Goal: Task Accomplishment & Management: Complete application form

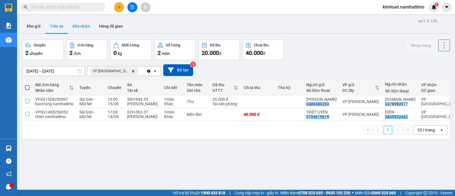
click at [79, 25] on button "Kho nhận" at bounding box center [81, 26] width 26 height 14
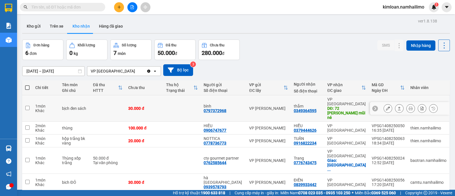
click at [31, 103] on td at bounding box center [27, 108] width 10 height 26
checkbox input "true"
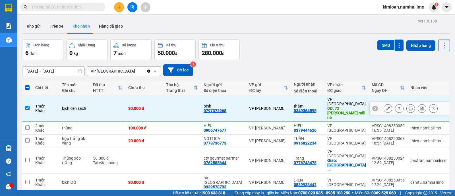
click at [386, 106] on icon at bounding box center [388, 108] width 4 height 4
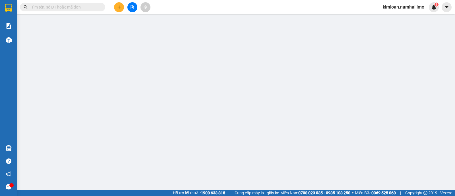
type input "0797372968"
type input "bình"
type input "0349364595"
type input "thắm"
type input "72 [PERSON_NAME] mũi né"
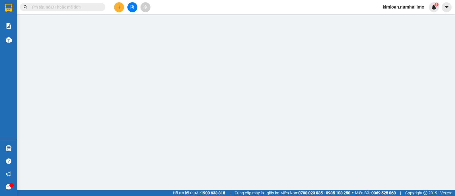
type input "10.000"
type input "30.000"
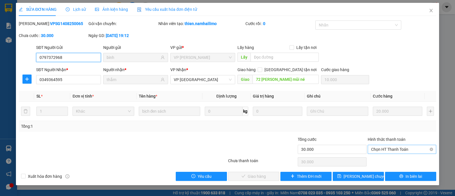
click at [389, 146] on span "Chọn HT Thanh Toán" at bounding box center [402, 149] width 62 height 9
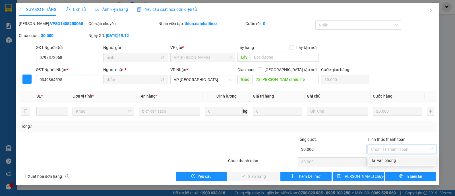
click at [383, 159] on div "Tại văn phòng" at bounding box center [402, 160] width 62 height 6
type input "0"
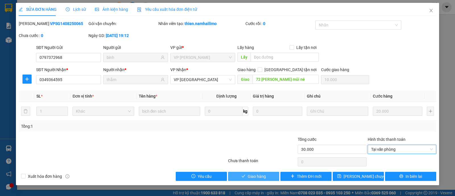
click at [260, 173] on button "Giao hàng" at bounding box center [253, 176] width 51 height 9
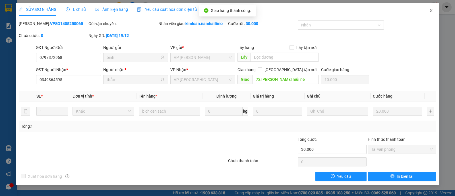
click at [429, 10] on icon "close" at bounding box center [431, 10] width 5 height 5
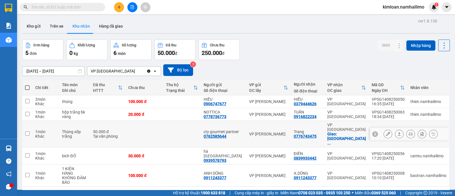
click at [31, 131] on td at bounding box center [27, 134] width 10 height 26
checkbox input "true"
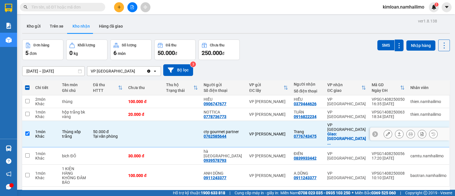
click at [386, 132] on icon at bounding box center [388, 134] width 4 height 4
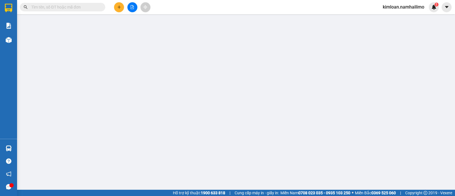
type input "0762585644"
type input "cty gourmet partner"
type input "0776743475"
type input "Trang"
checkbox input "true"
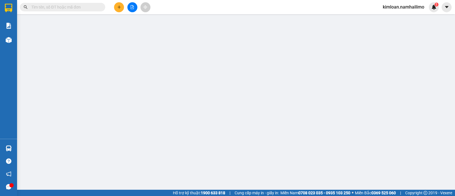
type input "[GEOGRAPHIC_DATA]"
type input "20.000"
type input "50.000"
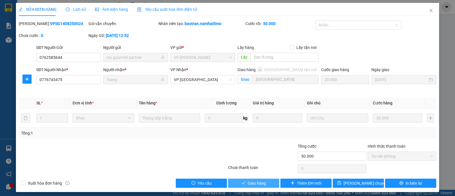
click at [254, 183] on span "Giao hàng" at bounding box center [257, 183] width 18 height 6
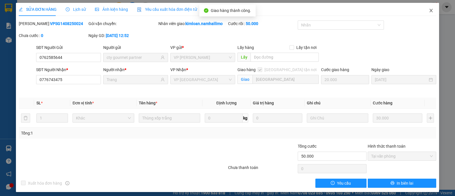
click at [429, 12] on icon "close" at bounding box center [431, 10] width 5 height 5
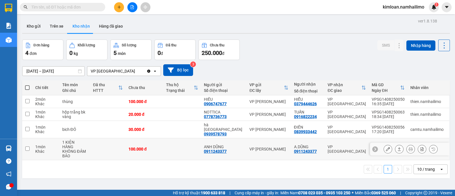
click at [27, 146] on input "checkbox" at bounding box center [27, 148] width 4 height 4
checkbox input "true"
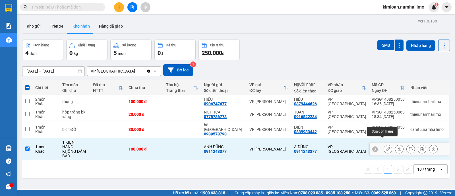
click at [386, 147] on icon at bounding box center [388, 149] width 4 height 4
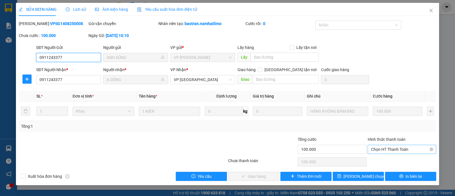
click at [382, 147] on span "Chọn HT Thanh Toán" at bounding box center [402, 149] width 62 height 9
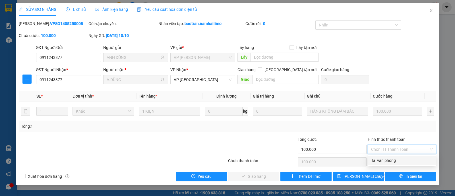
click at [382, 158] on div "Tại văn phòng" at bounding box center [402, 160] width 62 height 6
type input "0"
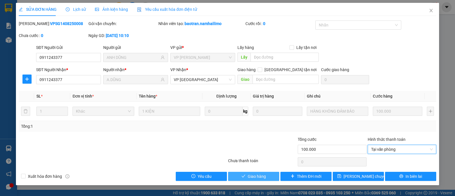
click at [261, 174] on span "Giao hàng" at bounding box center [257, 176] width 18 height 6
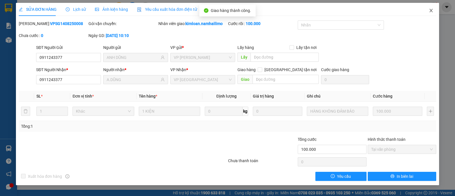
click at [432, 8] on icon "close" at bounding box center [431, 10] width 5 height 5
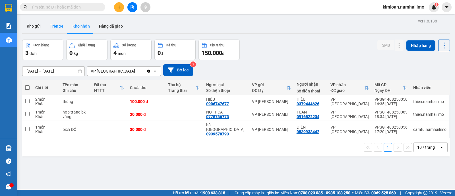
click at [56, 26] on button "Trên xe" at bounding box center [56, 26] width 23 height 14
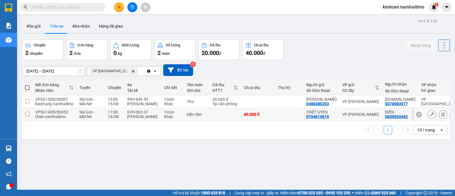
click at [30, 119] on td at bounding box center [27, 114] width 10 height 13
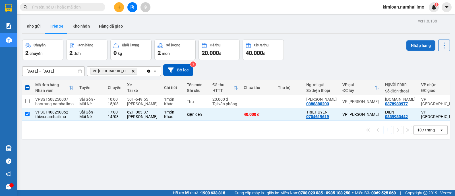
click at [419, 42] on button "Nhập hàng" at bounding box center [420, 45] width 29 height 10
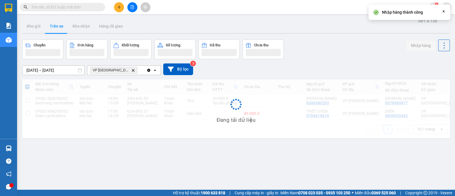
checkbox input "false"
